Goal: Task Accomplishment & Management: Manage account settings

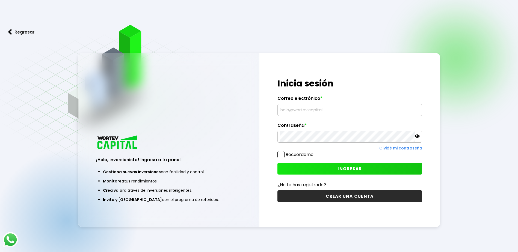
click at [315, 109] on input "text" at bounding box center [350, 109] width 140 height 11
type input "[EMAIL_ADDRESS][DOMAIN_NAME]"
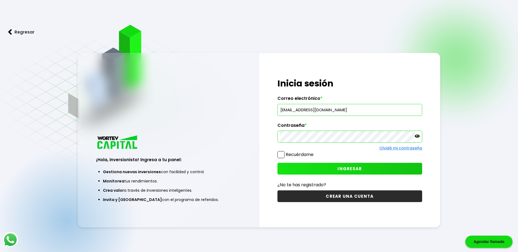
click at [364, 164] on button "INGRESAR" at bounding box center [349, 169] width 145 height 12
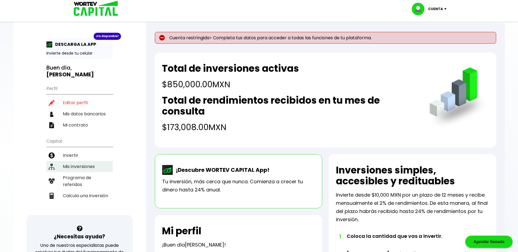
click at [79, 168] on li "Mis inversiones" at bounding box center [79, 166] width 66 height 11
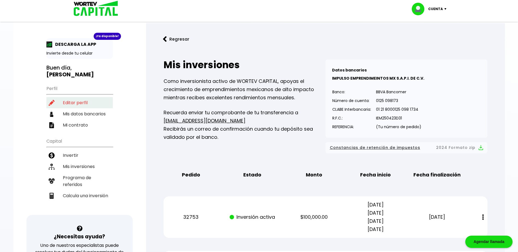
click at [81, 101] on li "Editar perfil" at bounding box center [79, 102] width 66 height 11
select select "Hombre"
select select "Licenciatura"
select select "CM"
select select "Banamex"
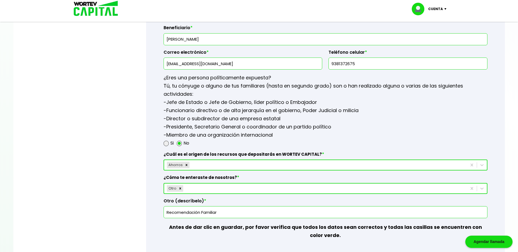
scroll to position [626, 0]
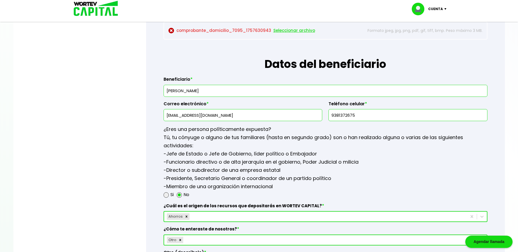
click at [441, 6] on p "Cuenta" at bounding box center [435, 9] width 15 height 8
click at [427, 37] on li "Cerrar sesión" at bounding box center [430, 36] width 44 height 11
